Goal: Task Accomplishment & Management: Use online tool/utility

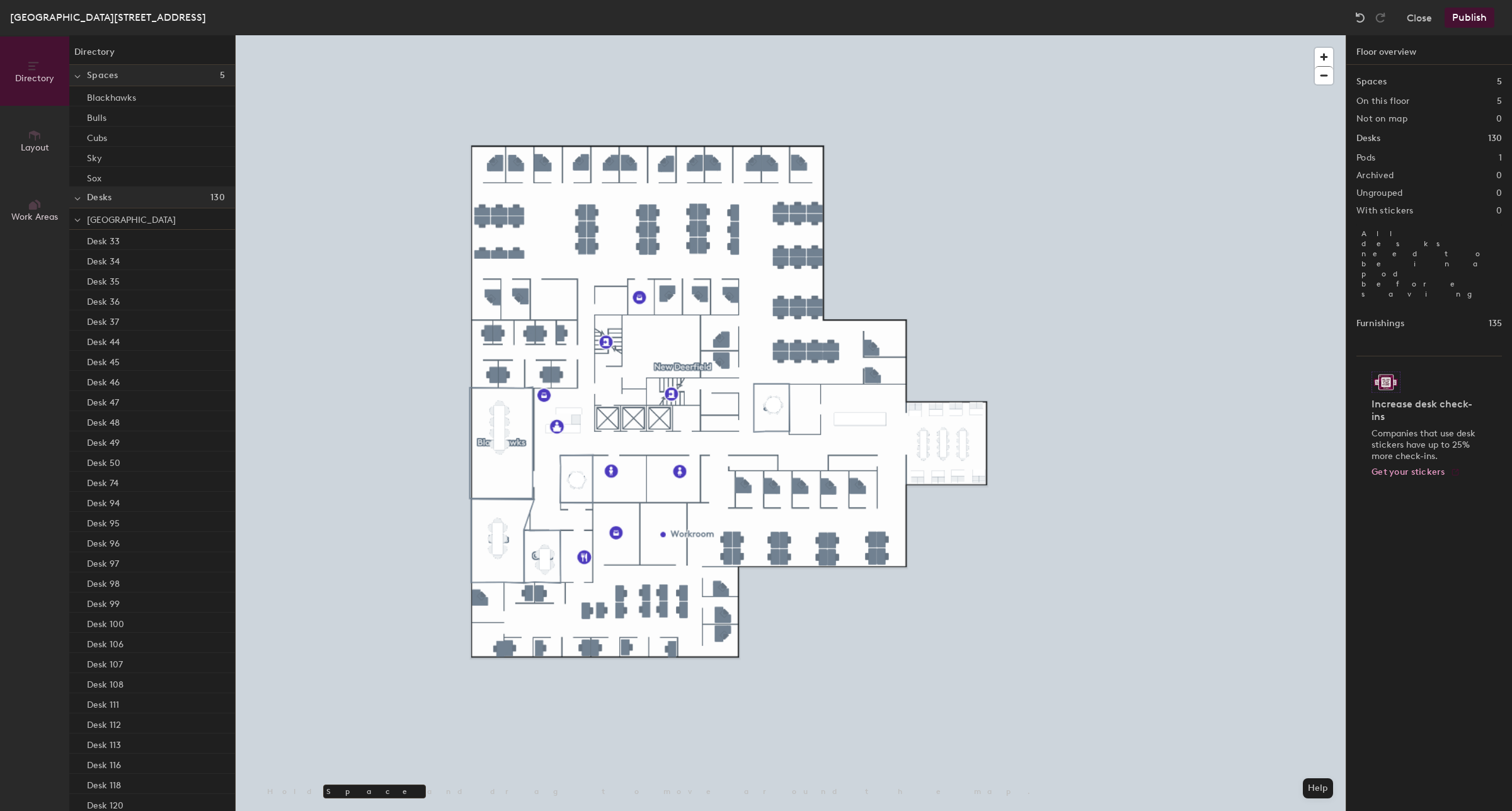
click at [1460, 16] on button "Publish" at bounding box center [1469, 18] width 50 height 20
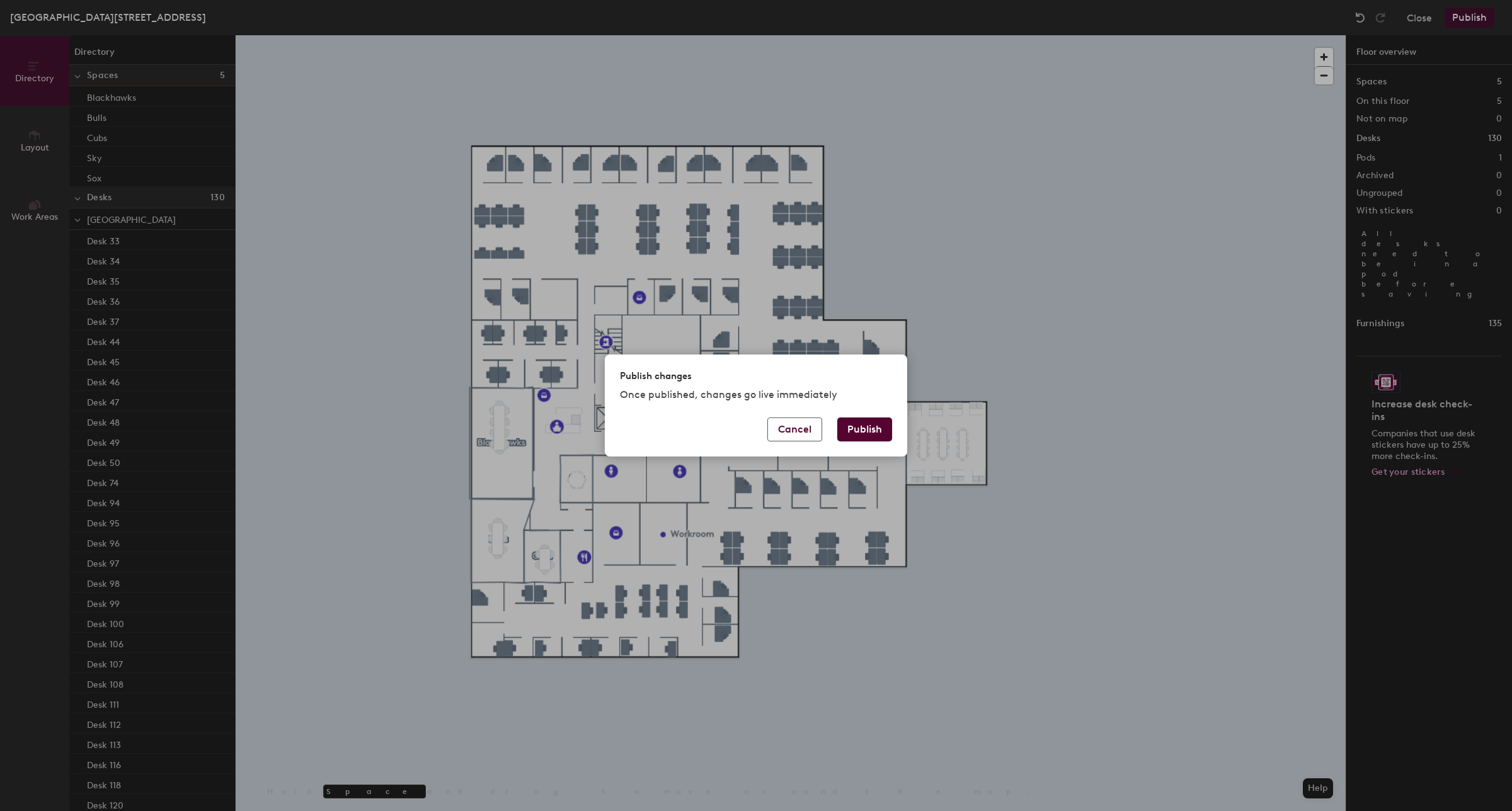
click at [867, 429] on button "Publish" at bounding box center [864, 429] width 55 height 24
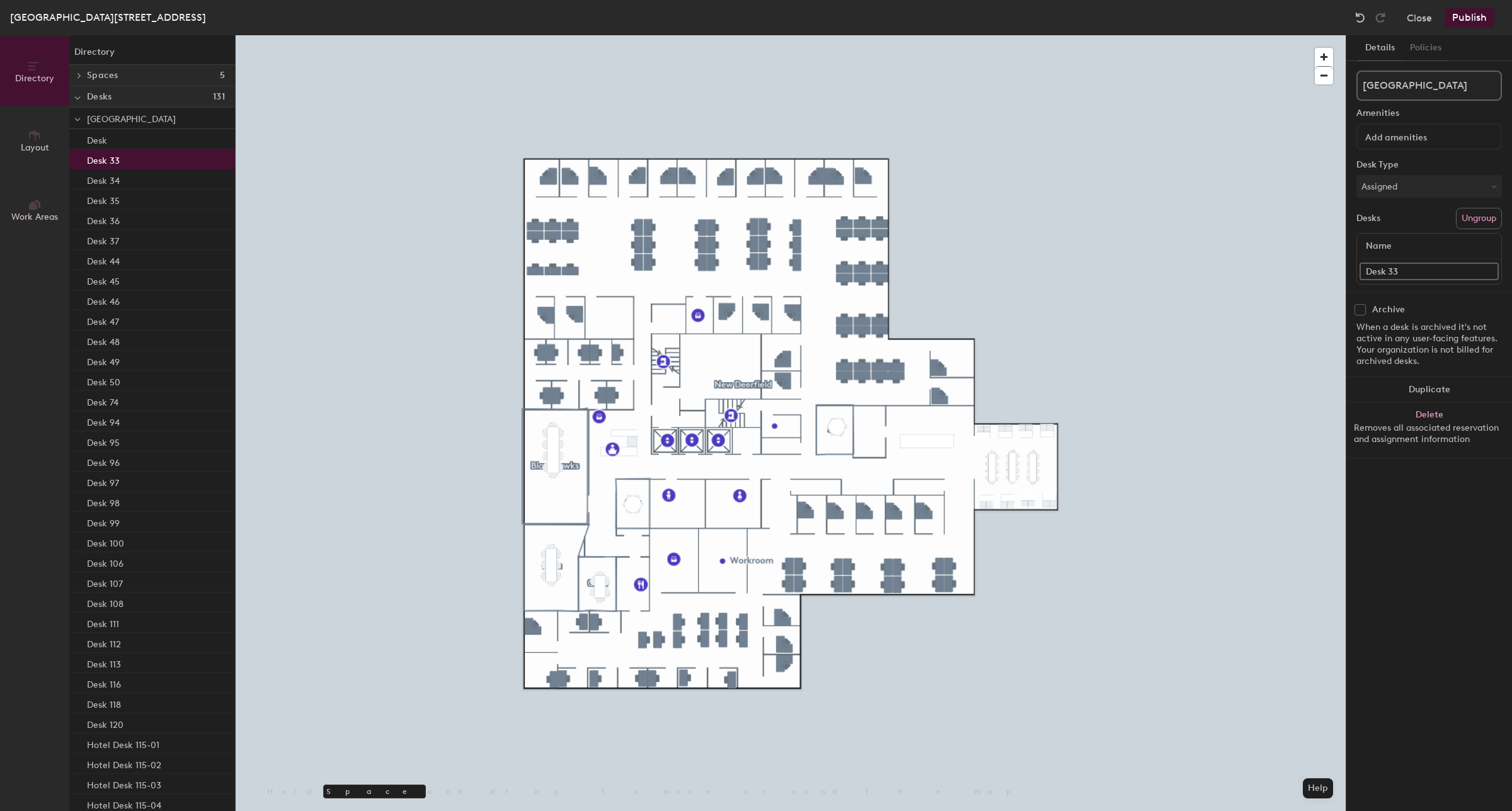
click at [134, 155] on div "Desk 33" at bounding box center [152, 159] width 166 height 20
click at [125, 178] on div "Desk 34" at bounding box center [152, 179] width 166 height 20
click at [124, 159] on div "Desk 33" at bounding box center [152, 159] width 166 height 20
click at [637, 36] on div at bounding box center [790, 36] width 1110 height 0
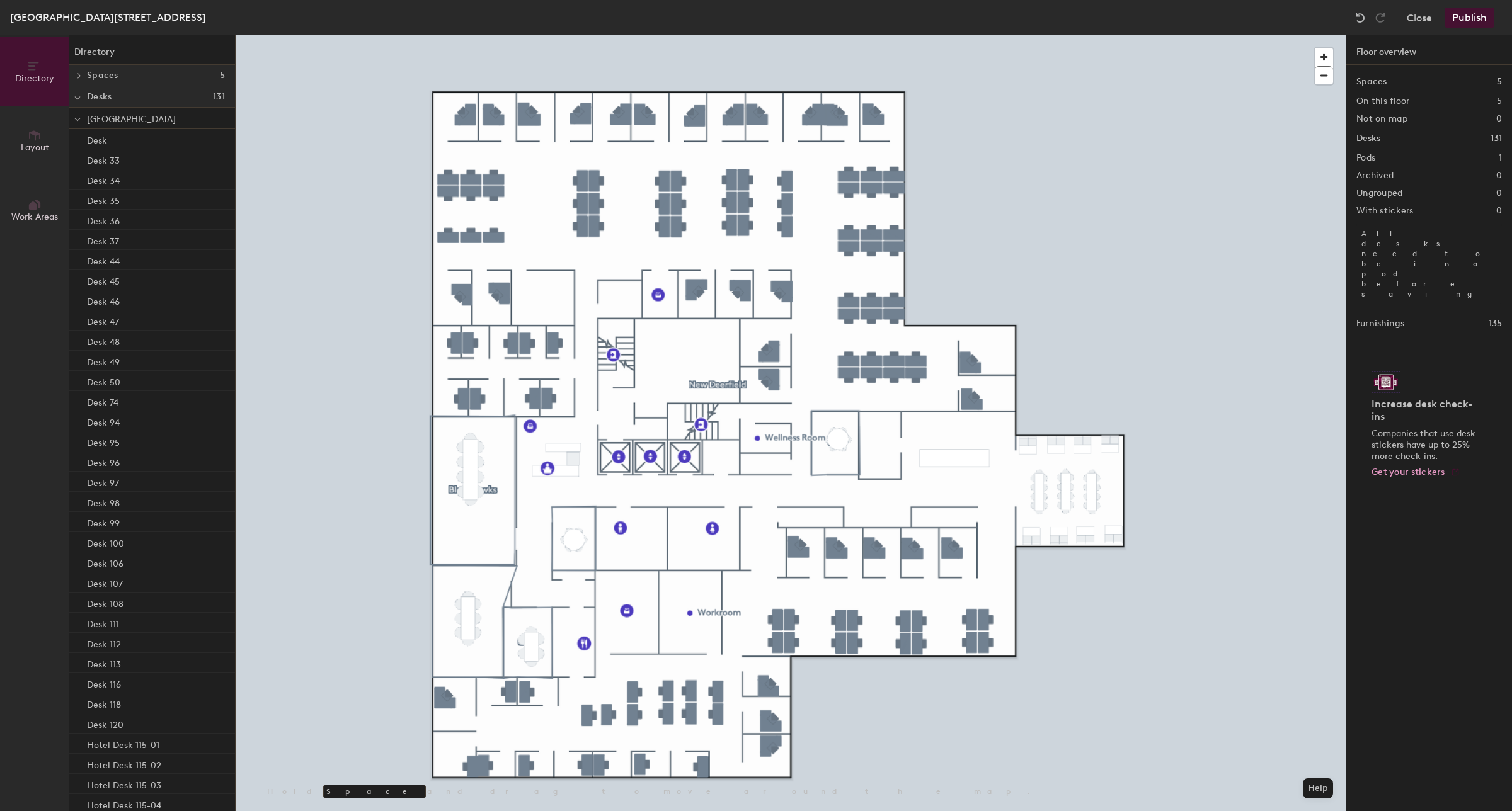
click at [552, 36] on div at bounding box center [790, 36] width 1110 height 0
click at [389, 36] on div at bounding box center [790, 36] width 1110 height 0
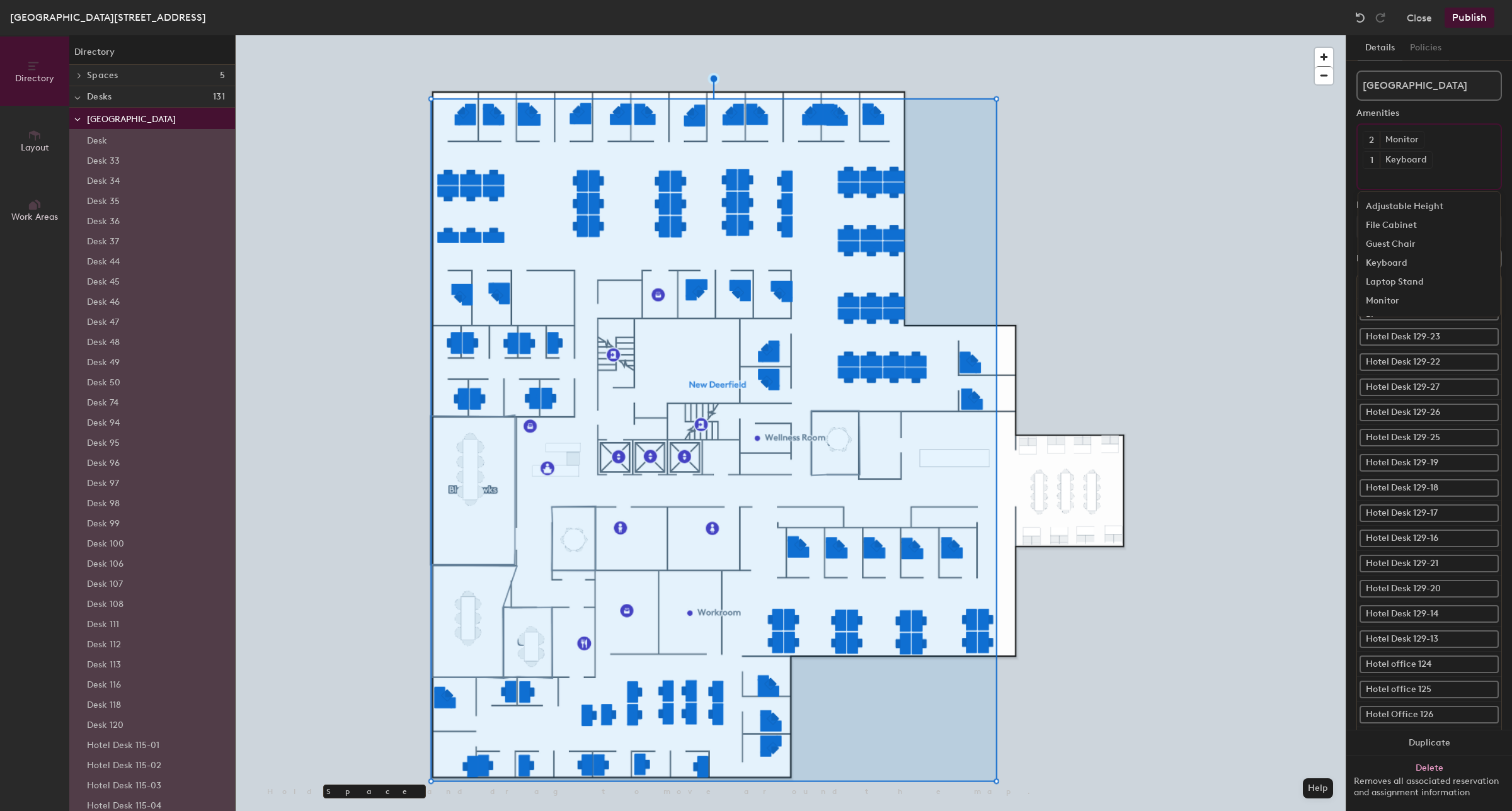
click at [1403, 179] on input at bounding box center [1420, 176] width 114 height 15
type input "D"
type input "1 Dock"
